Goal: Information Seeking & Learning: Learn about a topic

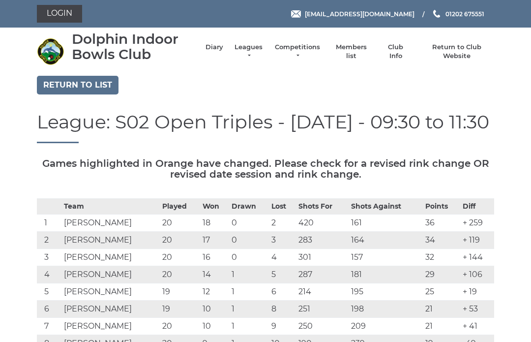
click at [249, 52] on link "Leagues" at bounding box center [248, 52] width 31 height 18
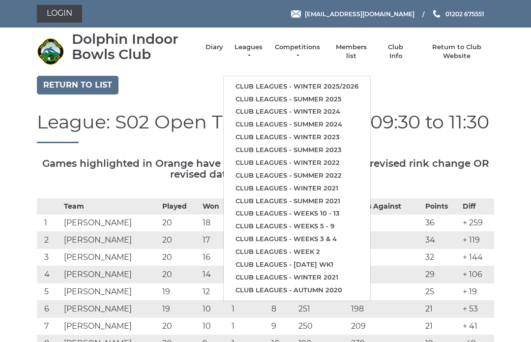
click at [265, 81] on link "Club leagues - Winter 2025/2026" at bounding box center [297, 86] width 147 height 13
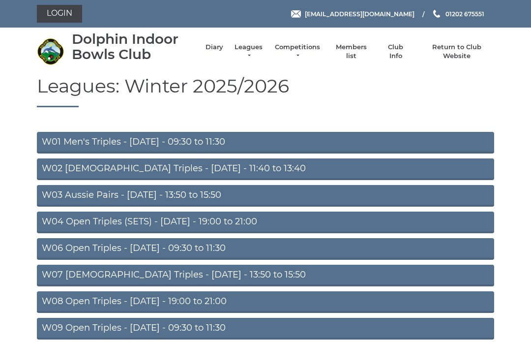
click at [82, 246] on link "W06 Open Triples - Tuesday - 09:30 to 11:30" at bounding box center [265, 249] width 457 height 22
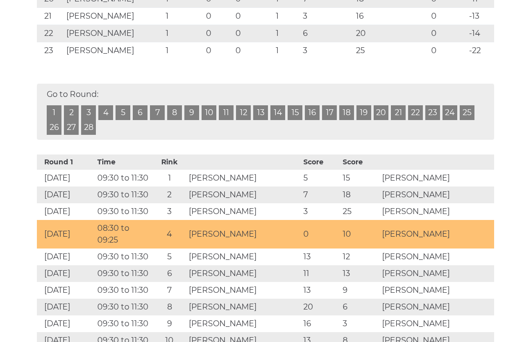
scroll to position [608, 0]
